Goal: Task Accomplishment & Management: Manage account settings

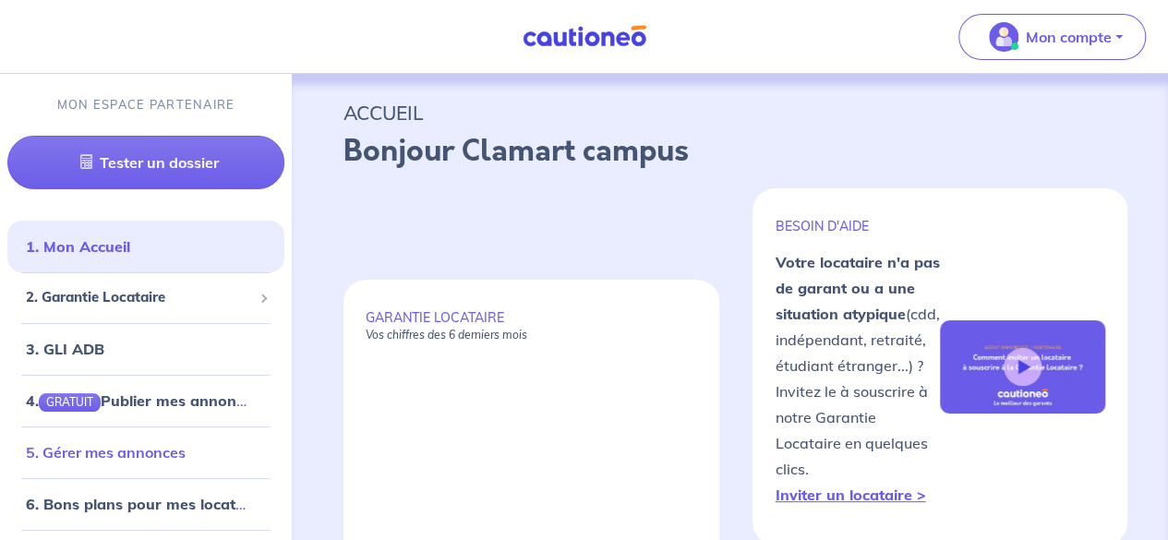
click at [186, 443] on link "5. Gérer mes annonces" at bounding box center [106, 452] width 160 height 18
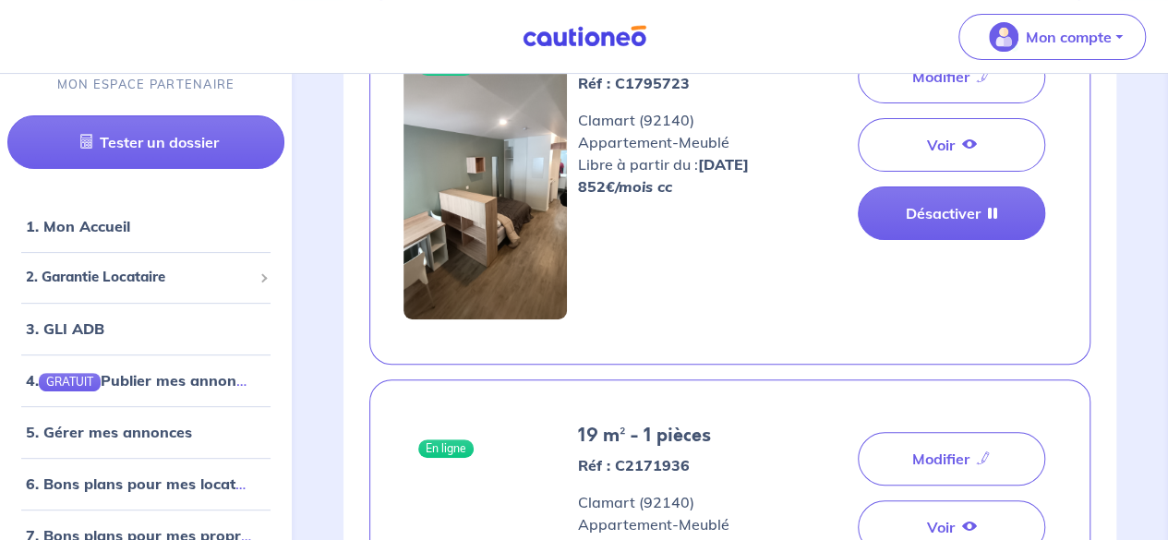
scroll to position [187, 0]
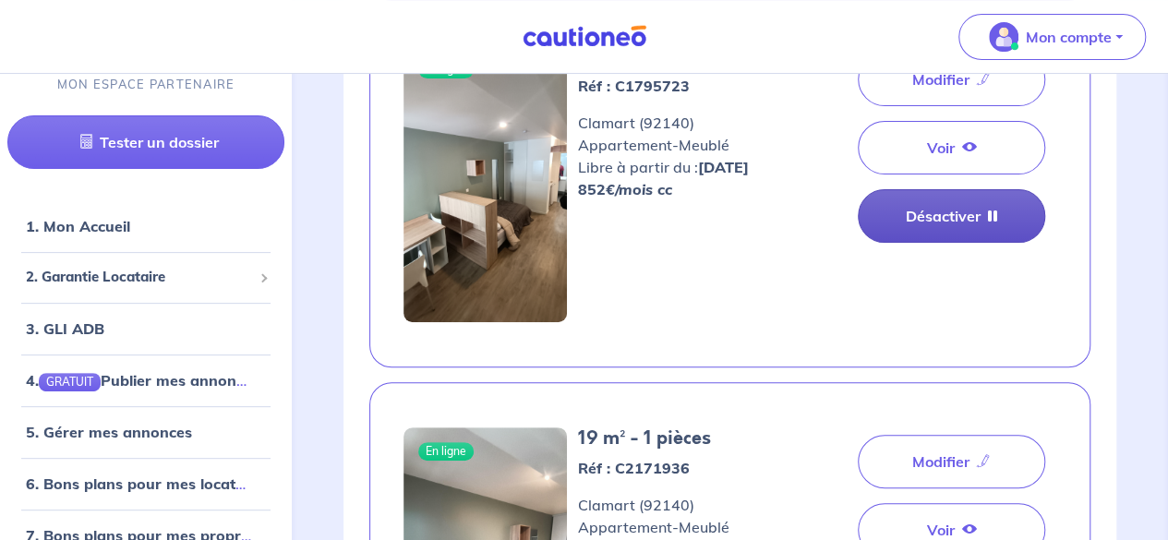
click at [919, 218] on link "Désactiver" at bounding box center [952, 216] width 188 height 54
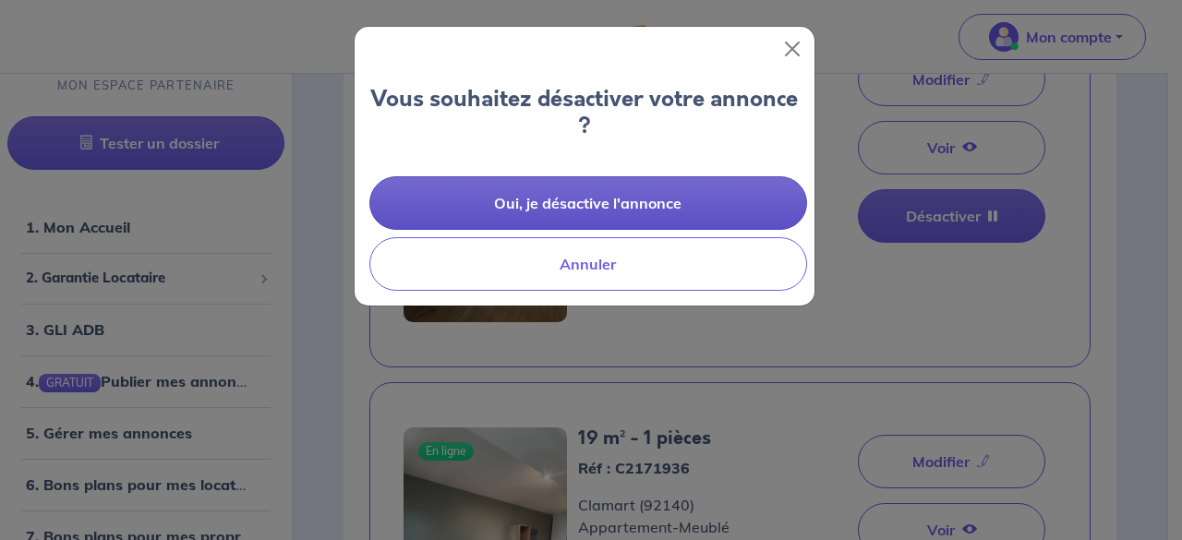
click at [654, 192] on button "Oui, je désactive l'annonce" at bounding box center [588, 203] width 438 height 54
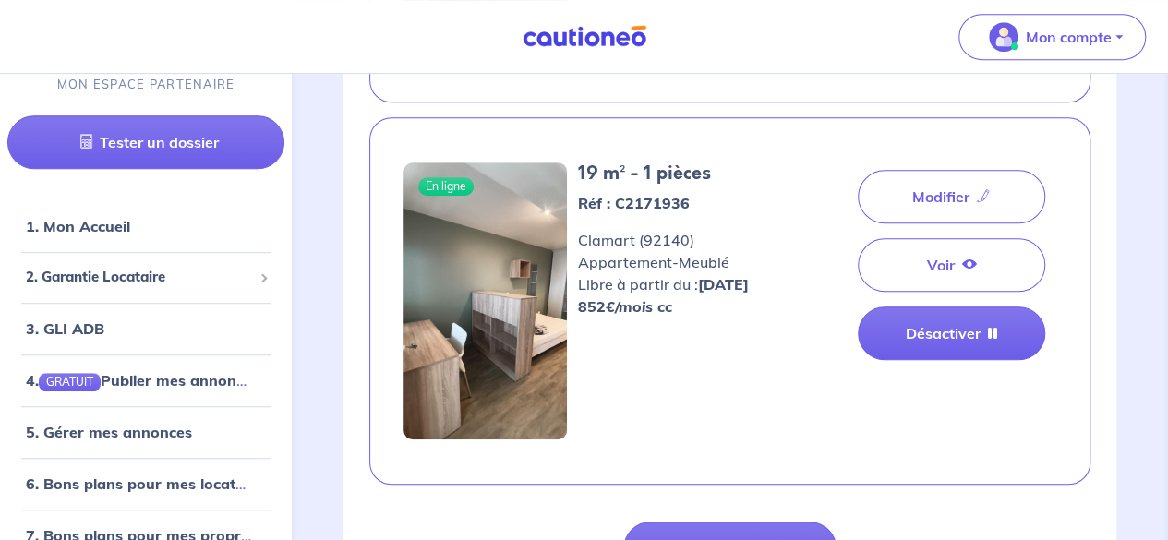
scroll to position [453, 0]
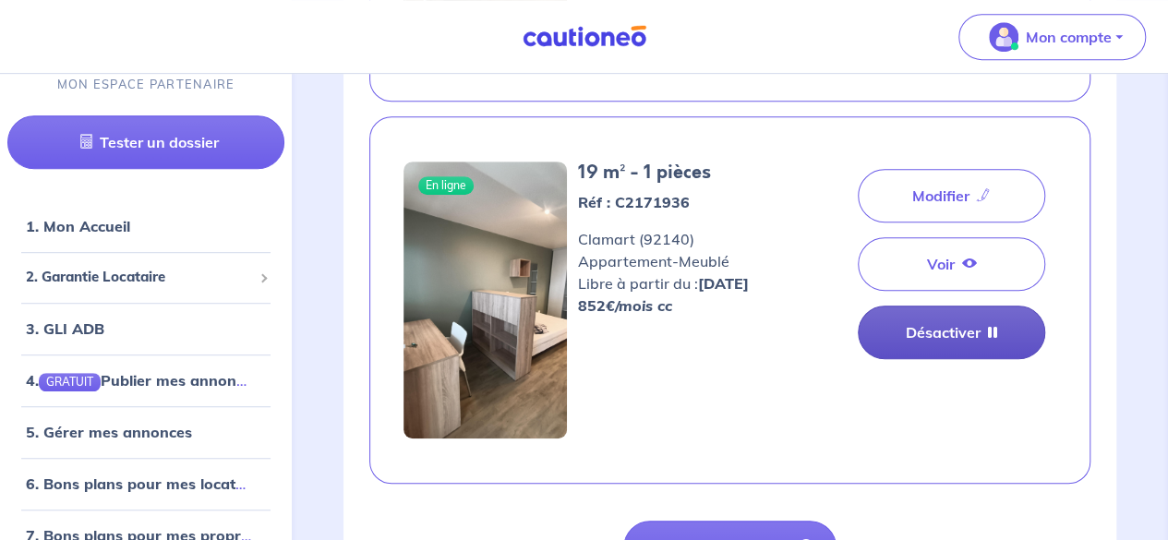
click at [942, 325] on link "Désactiver" at bounding box center [952, 333] width 188 height 54
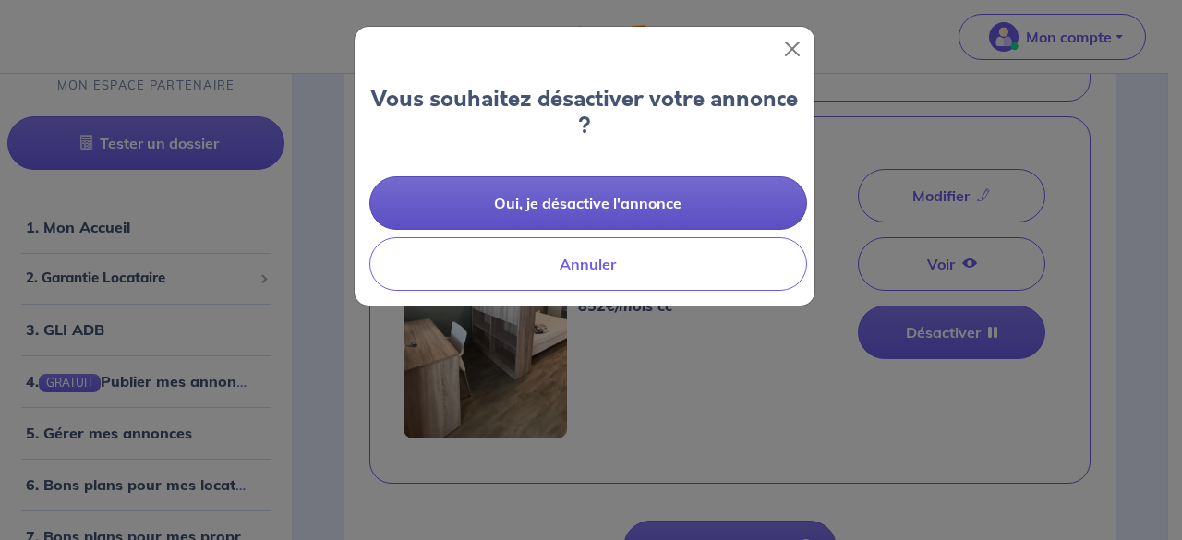
click at [666, 200] on button "Oui, je désactive l'annonce" at bounding box center [588, 203] width 438 height 54
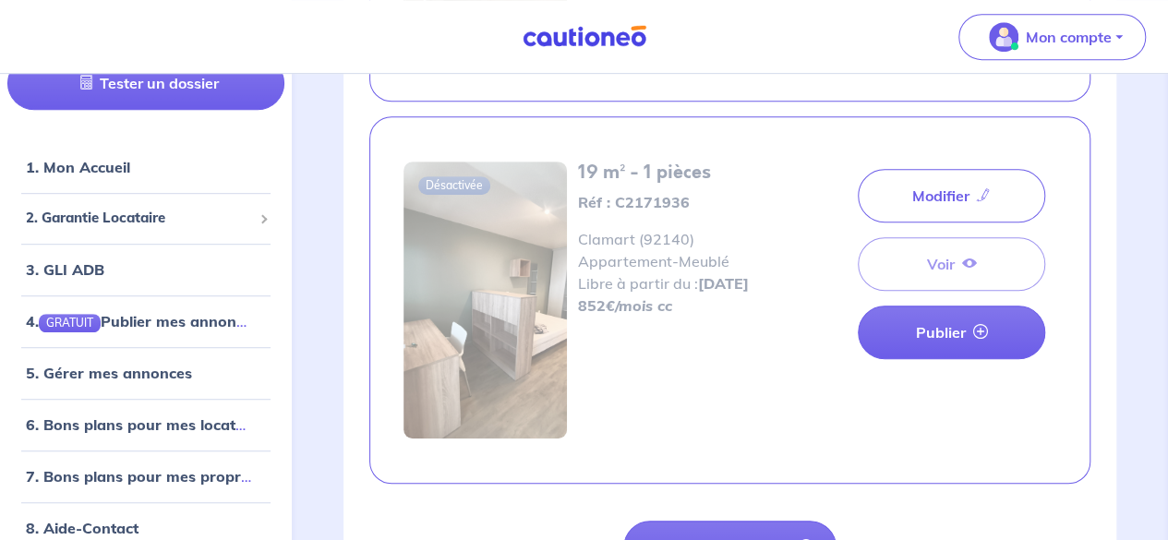
scroll to position [133, 0]
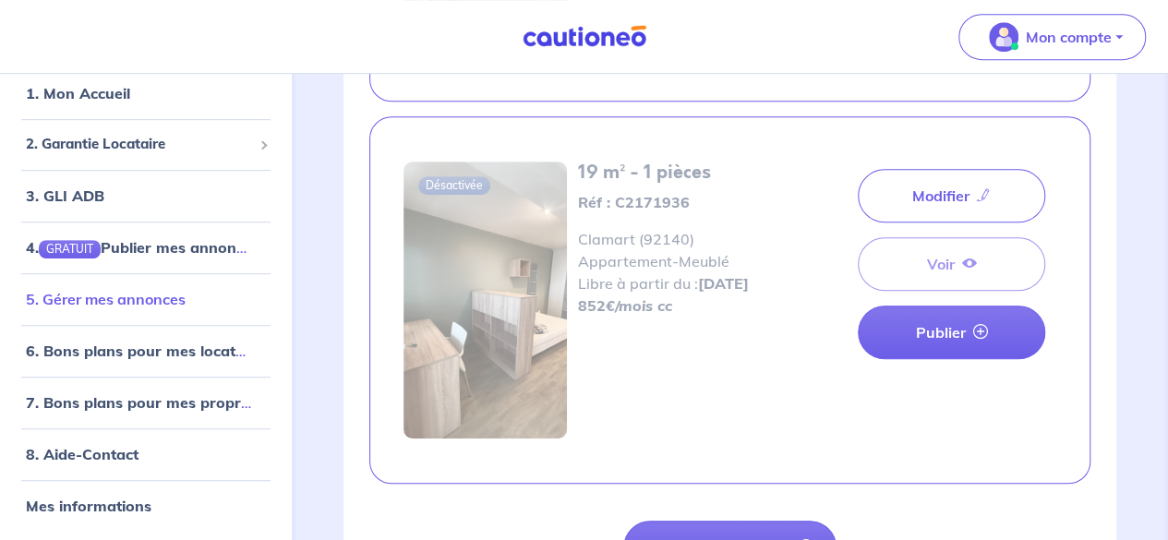
click at [157, 309] on link "5. Gérer mes annonces" at bounding box center [106, 299] width 160 height 18
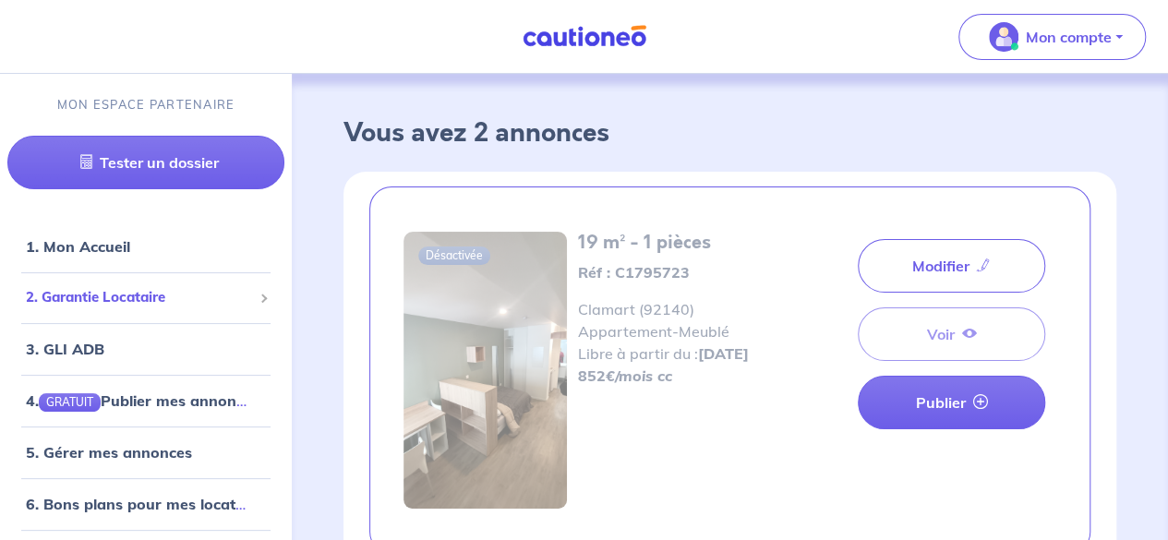
click at [93, 289] on span "2. Garantie Locataire" at bounding box center [139, 297] width 226 height 21
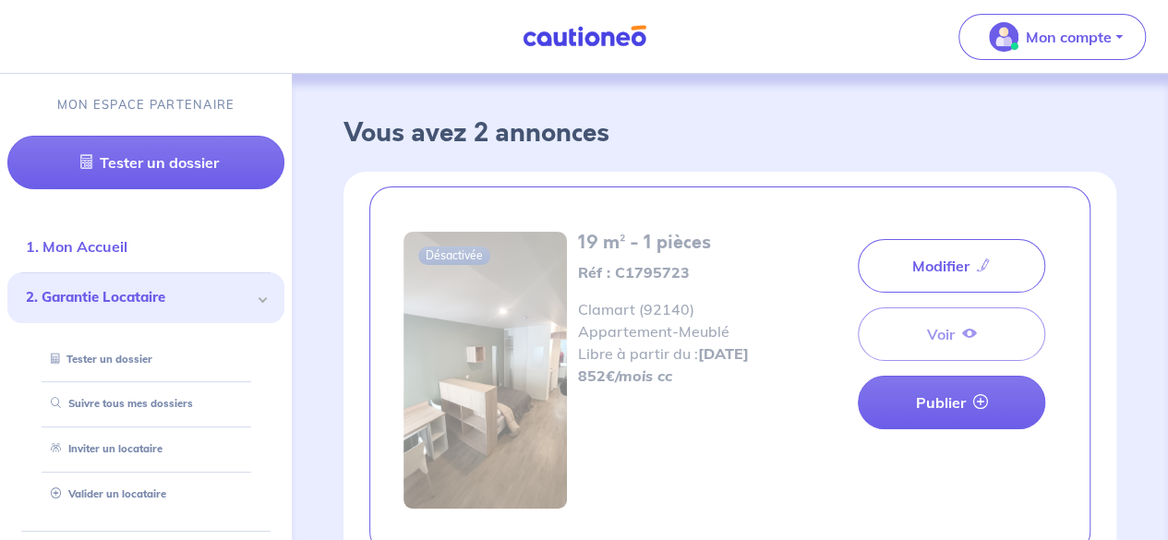
click at [92, 243] on link "1. Mon Accueil" at bounding box center [77, 246] width 102 height 18
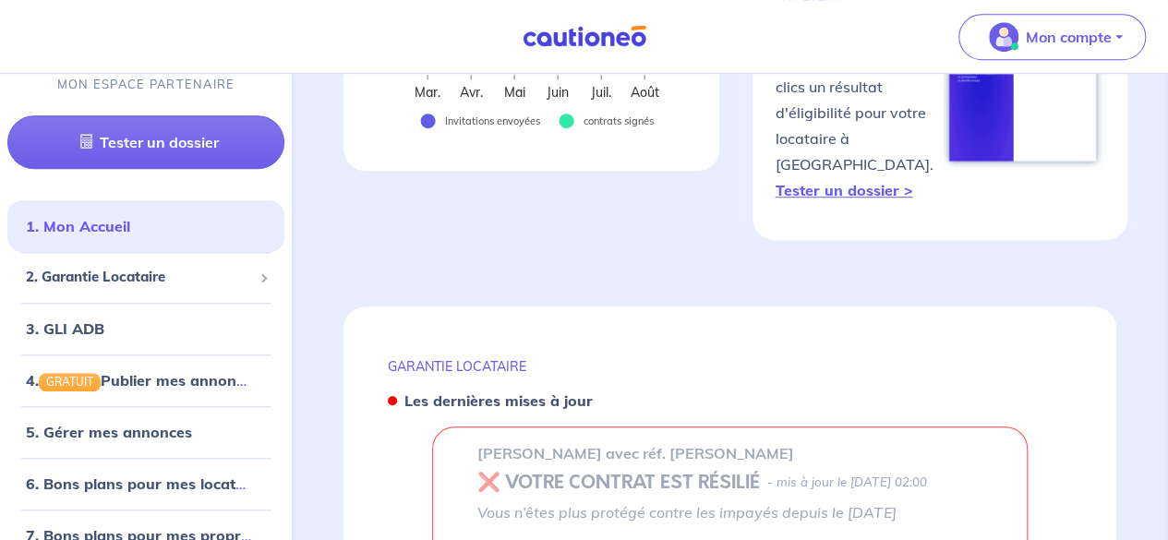
scroll to position [616, 0]
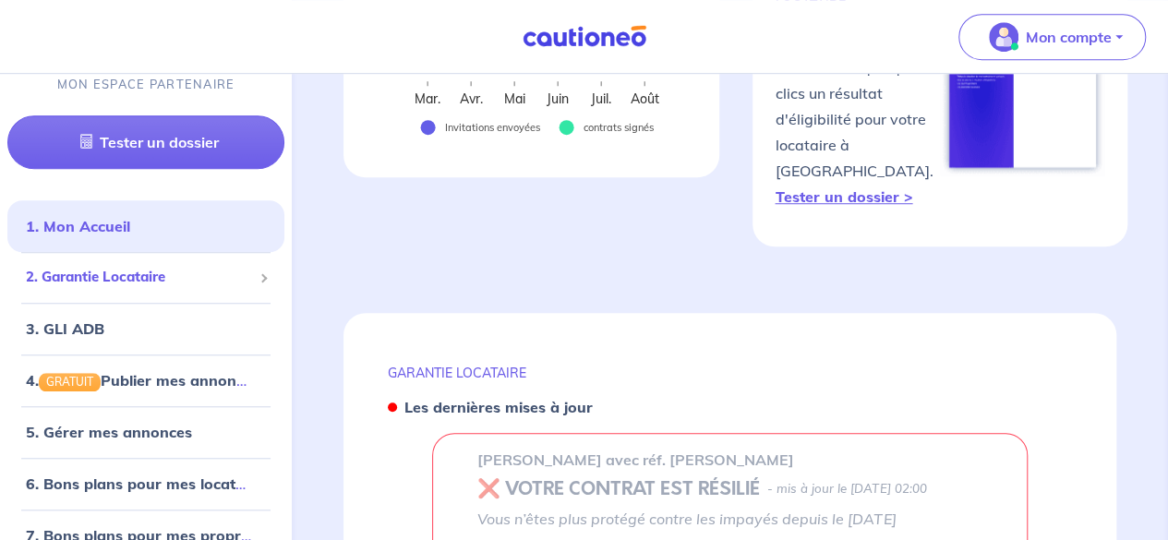
click at [209, 272] on span "2. Garantie Locataire" at bounding box center [139, 278] width 226 height 21
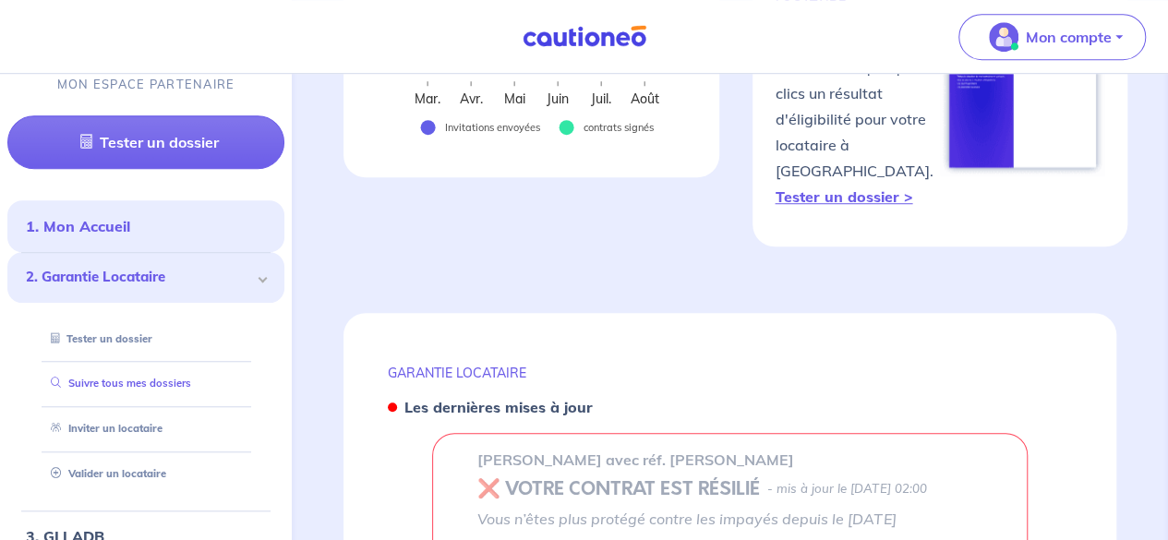
click at [174, 380] on link "Suivre tous mes dossiers" at bounding box center [117, 384] width 148 height 13
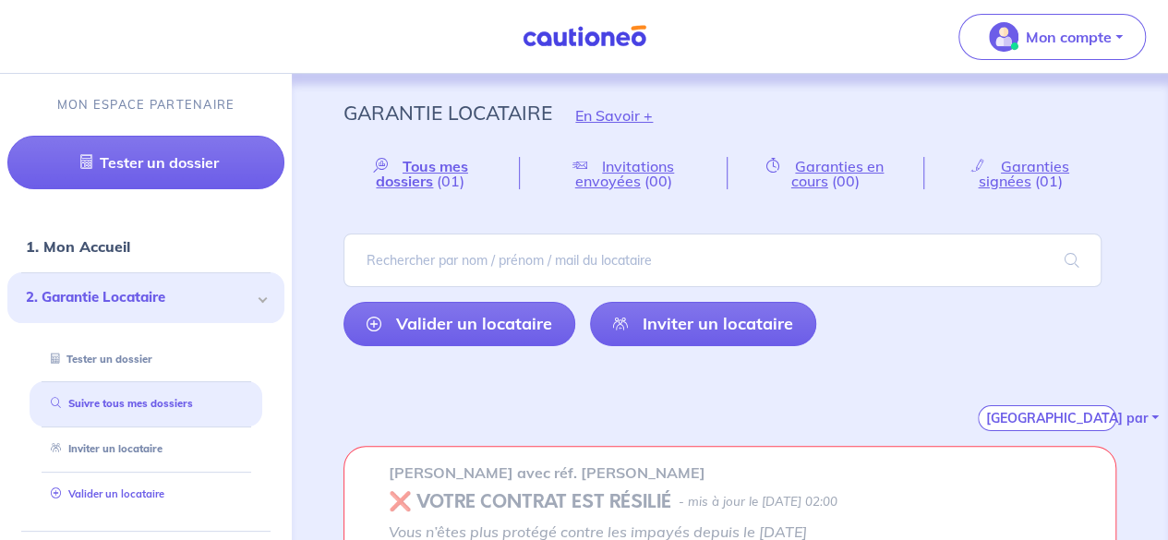
click at [159, 492] on link "Valider un locataire" at bounding box center [103, 494] width 121 height 13
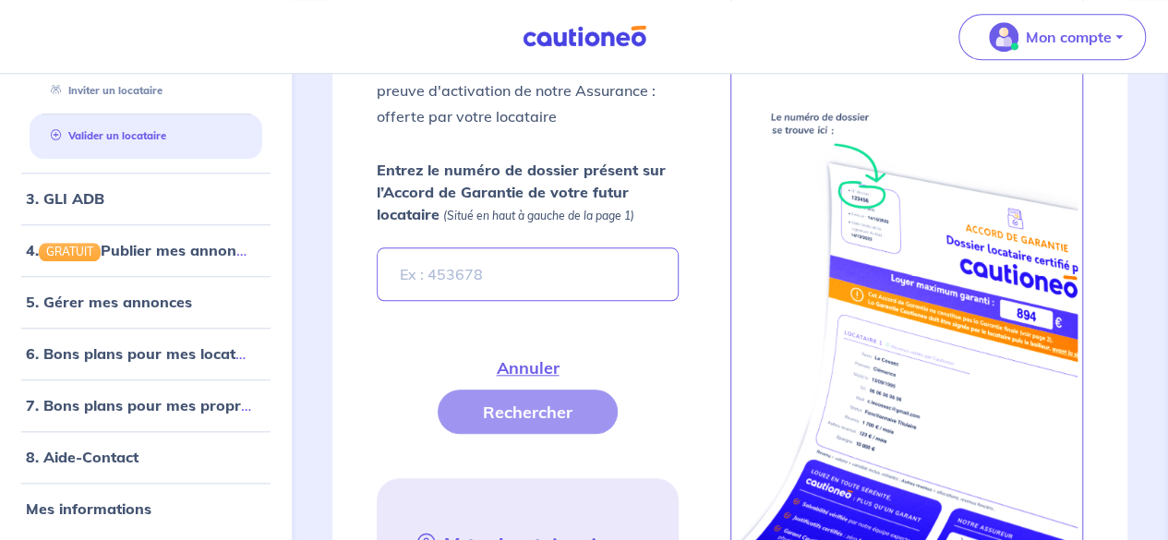
scroll to position [341, 0]
